Goal: Task Accomplishment & Management: Use online tool/utility

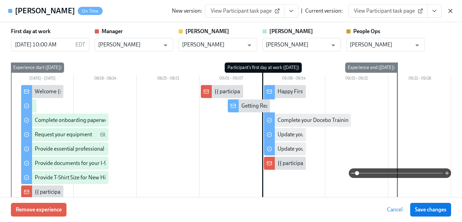
click at [451, 10] on icon "button" at bounding box center [450, 11] width 7 height 7
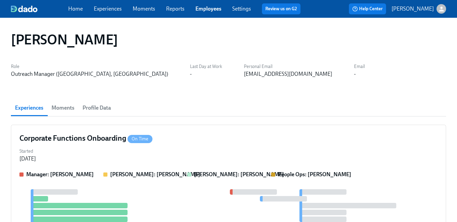
click at [211, 11] on link "Employees" at bounding box center [208, 8] width 26 height 6
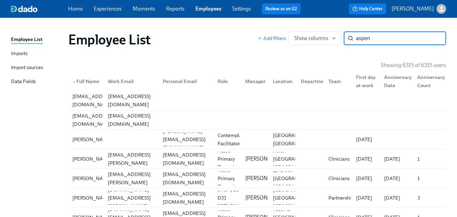
type input "aspen"
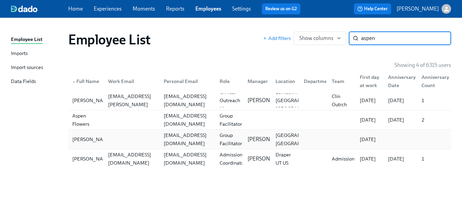
click at [165, 142] on div "[EMAIL_ADDRESS][DOMAIN_NAME]" at bounding box center [187, 139] width 53 height 16
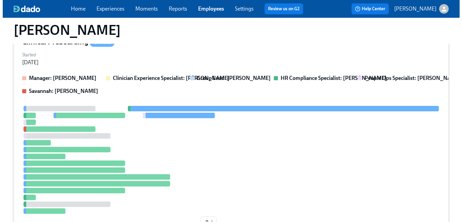
scroll to position [120, 0]
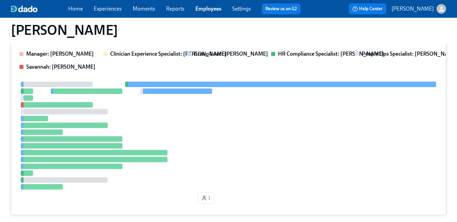
click at [216, 96] on div at bounding box center [228, 136] width 418 height 108
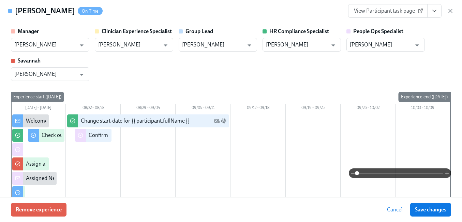
click at [434, 12] on icon "View task page" at bounding box center [434, 11] width 7 height 7
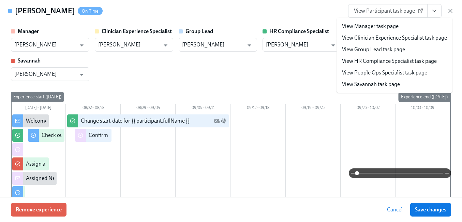
click at [397, 72] on link "View People Ops Specialist task page" at bounding box center [384, 73] width 85 height 8
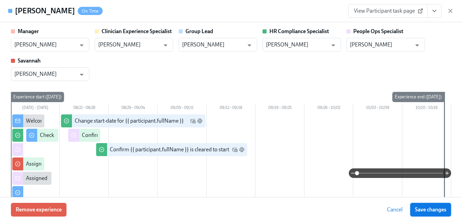
click at [426, 210] on span "Save changes" at bounding box center [430, 209] width 31 height 7
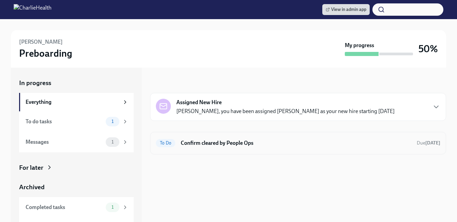
click at [240, 145] on h6 "Confirm cleared by People Ops" at bounding box center [296, 143] width 231 height 8
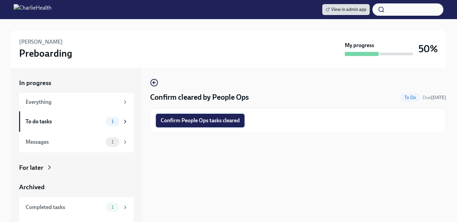
click at [224, 123] on span "Confirm People Ops tasks cleared" at bounding box center [200, 120] width 79 height 7
